Goal: Check status: Check status

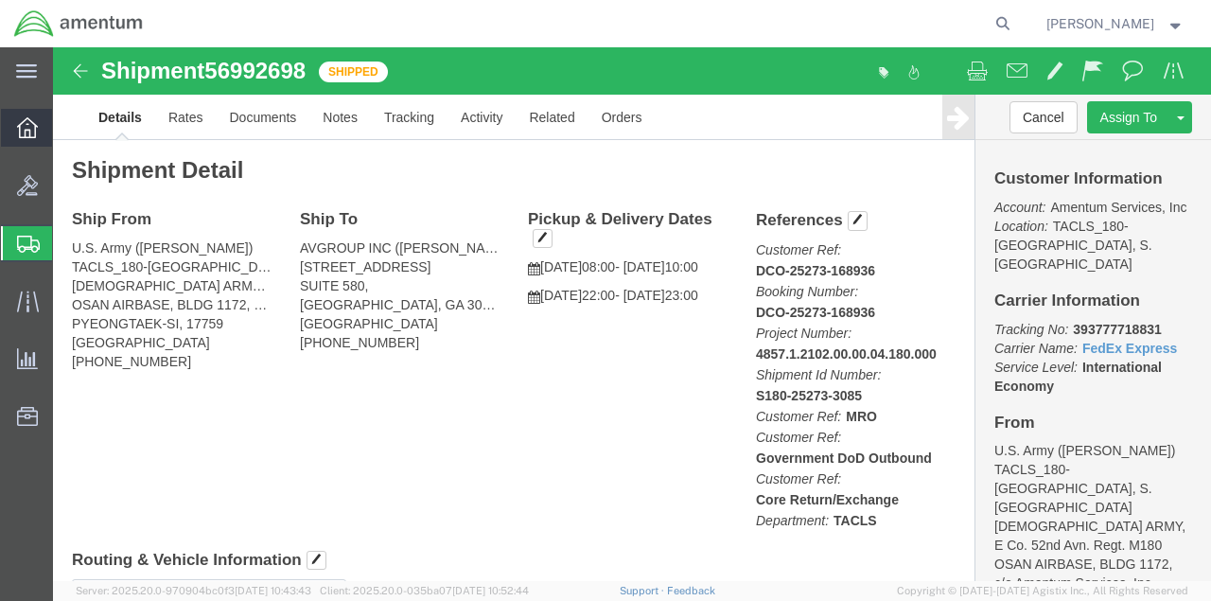
click at [31, 132] on icon at bounding box center [27, 127] width 21 height 21
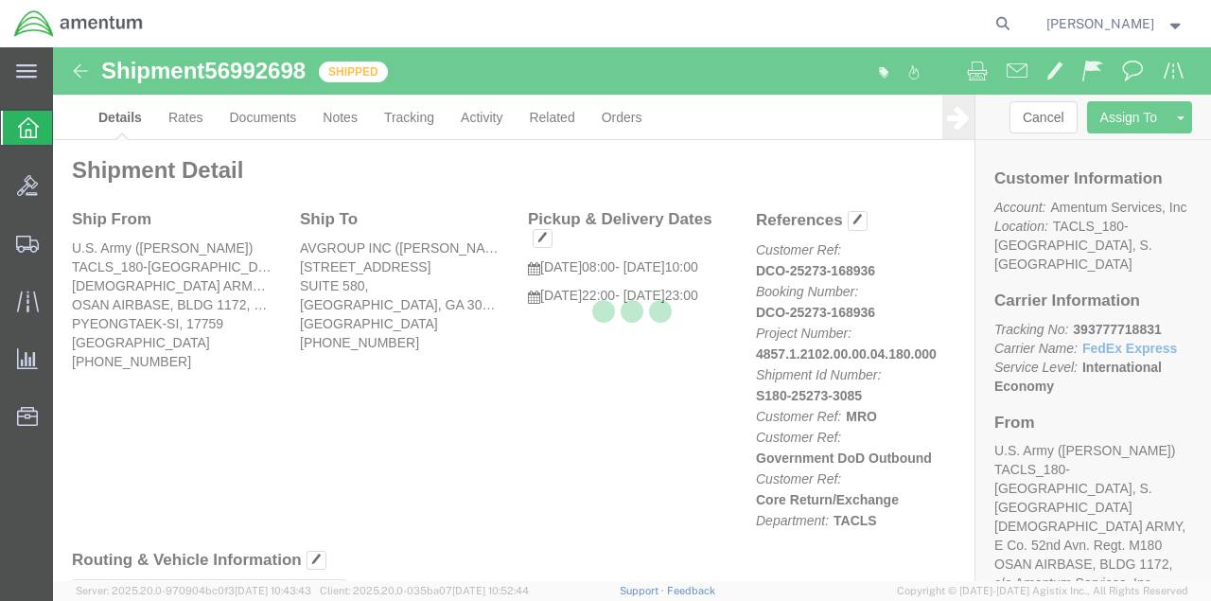
click at [19, 126] on icon at bounding box center [28, 127] width 21 height 21
click at [27, 126] on icon at bounding box center [28, 127] width 21 height 21
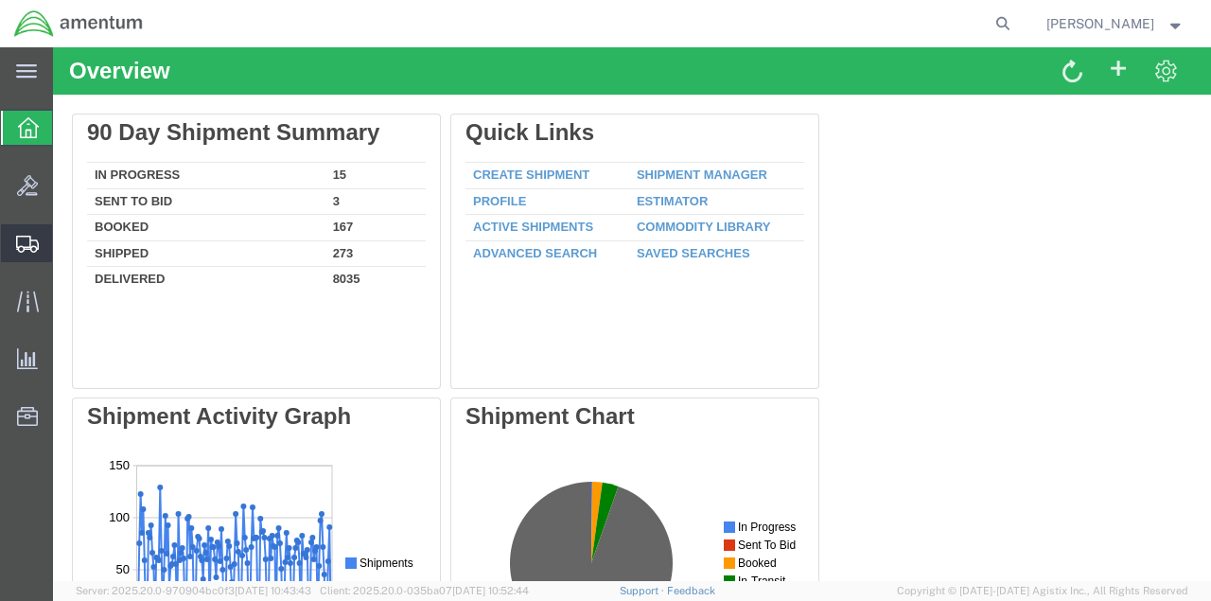
click at [65, 239] on span "Shipments" at bounding box center [58, 243] width 13 height 38
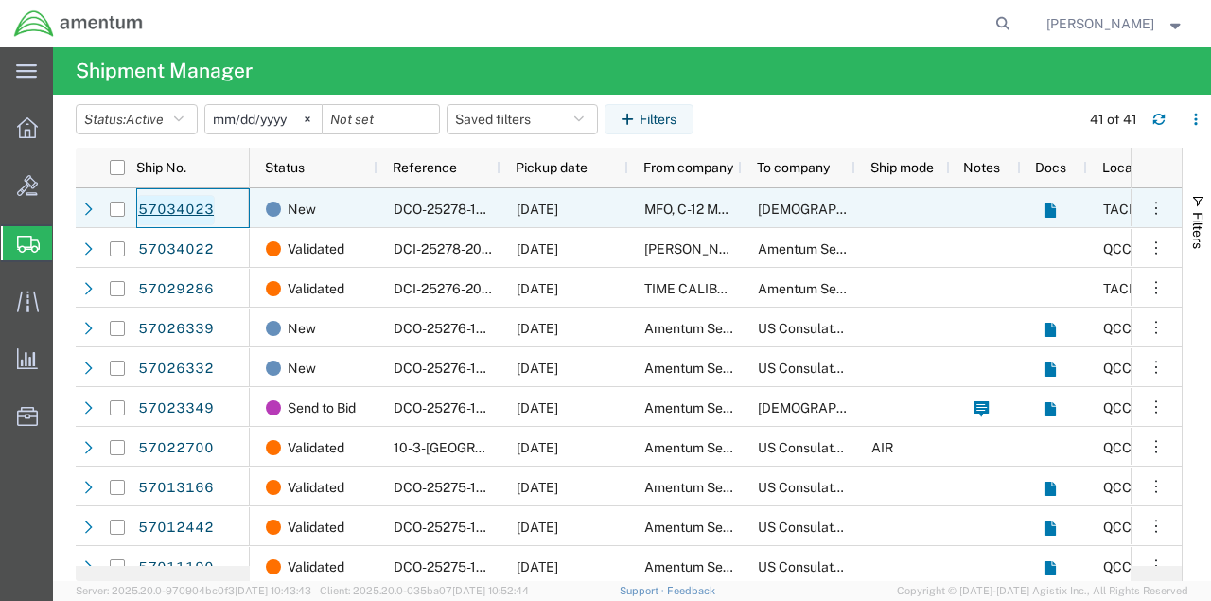
click at [169, 207] on link "57034023" at bounding box center [176, 210] width 78 height 30
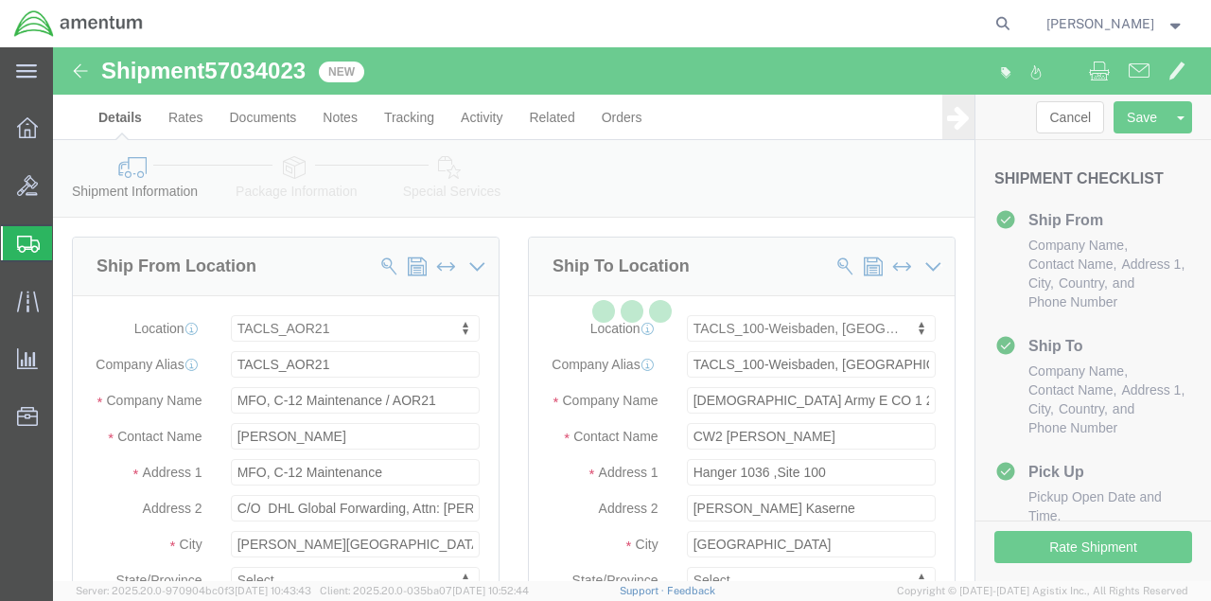
select select "42740"
select select "42677"
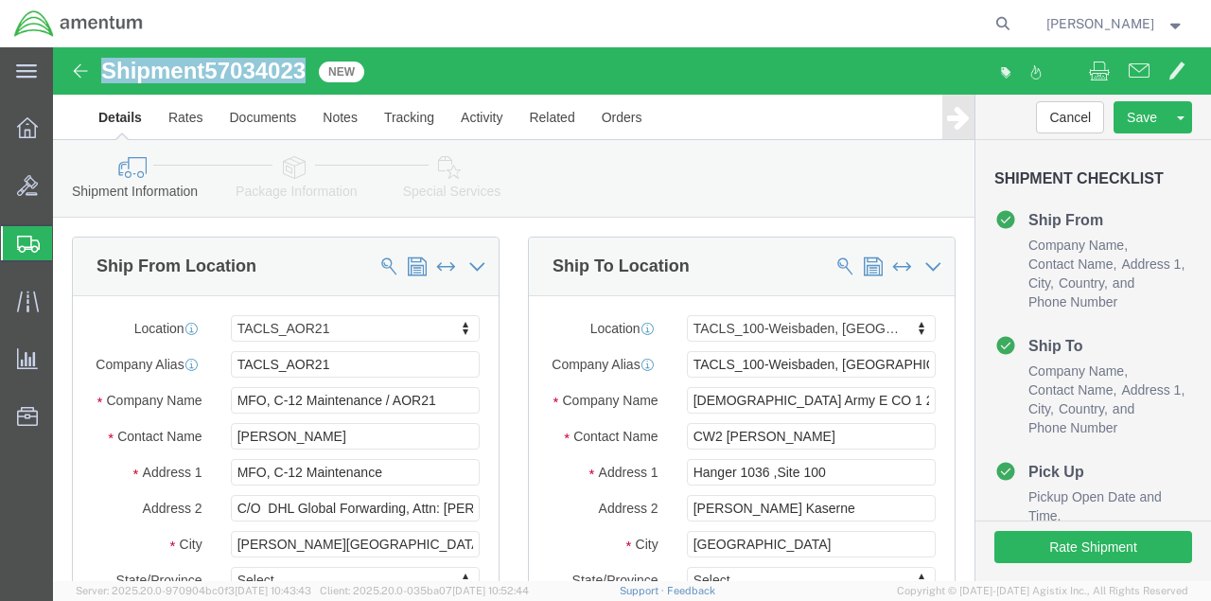
drag, startPoint x: 52, startPoint y: 22, endPoint x: 255, endPoint y: 22, distance: 202.5
click h1 "Shipment 57034023"
copy h1 "Shipment 57034023"
